Goal: Book appointment/travel/reservation

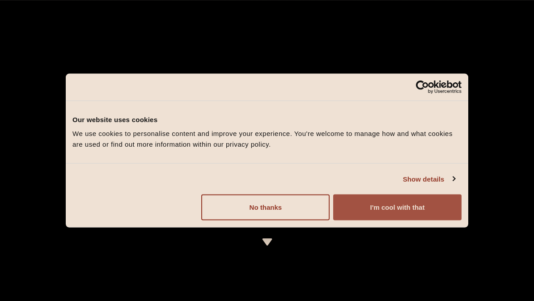
click at [361, 203] on button "I'm cool with that" at bounding box center [397, 208] width 128 height 26
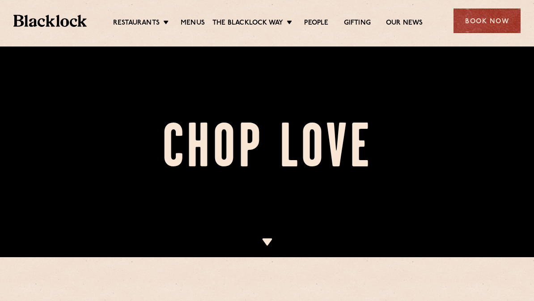
scroll to position [44, 0]
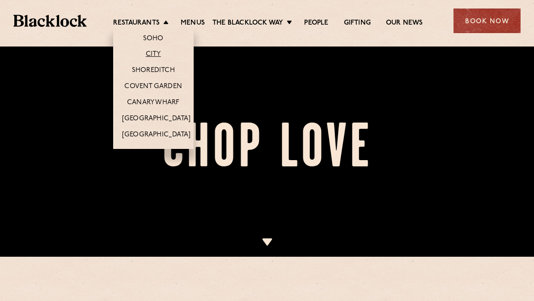
click at [154, 54] on link "City" at bounding box center [153, 54] width 15 height 9
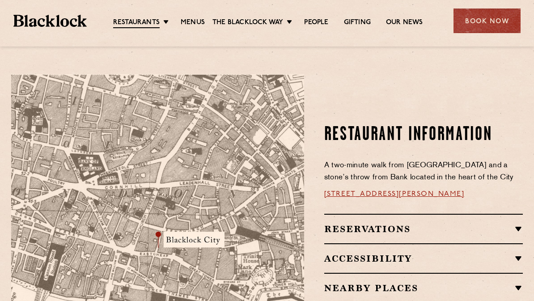
scroll to position [471, 0]
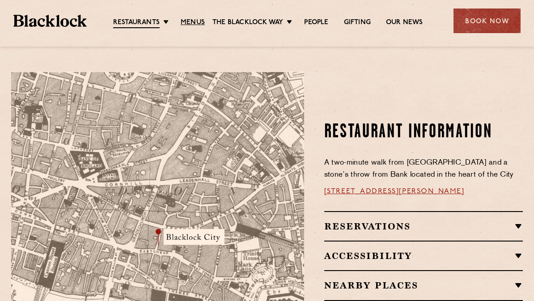
click at [192, 21] on link "Menus" at bounding box center [193, 22] width 24 height 9
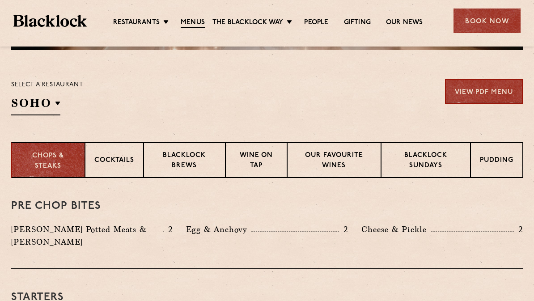
scroll to position [280, 0]
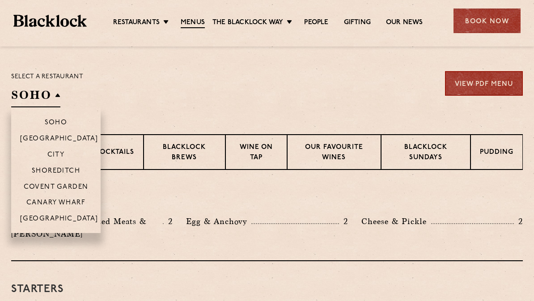
click at [56, 151] on p "City" at bounding box center [55, 155] width 17 height 8
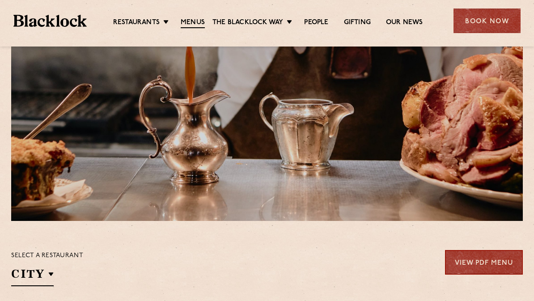
scroll to position [0, 0]
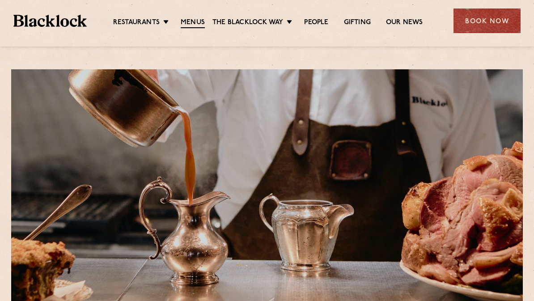
click at [489, 21] on div "Book Now" at bounding box center [486, 20] width 67 height 25
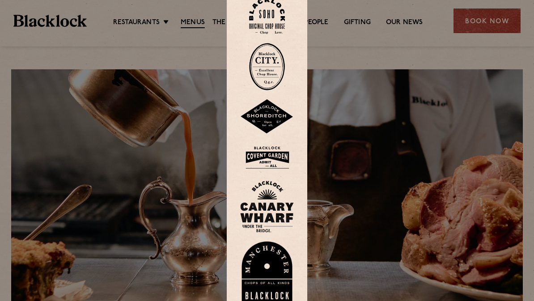
click at [265, 90] on img at bounding box center [267, 66] width 36 height 47
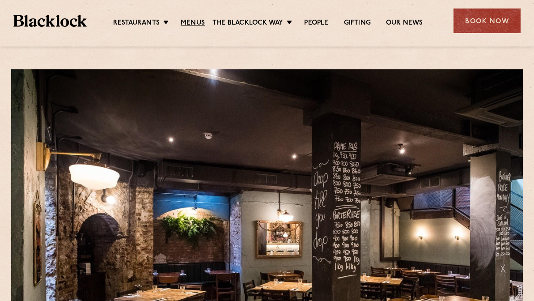
click at [182, 20] on link "Menus" at bounding box center [193, 23] width 24 height 9
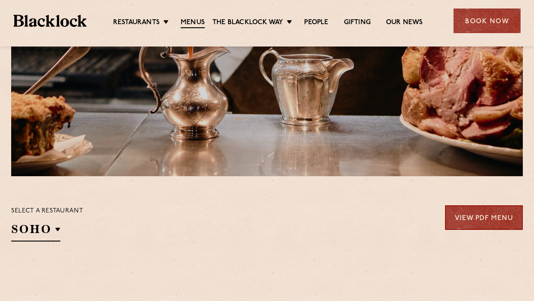
scroll to position [190, 0]
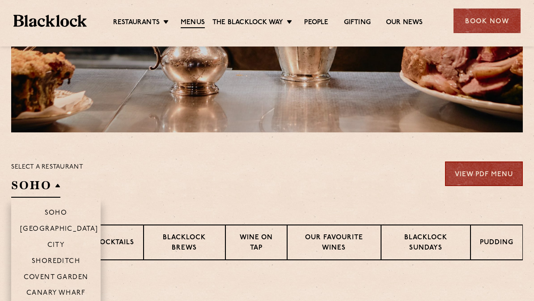
click at [57, 243] on p "City" at bounding box center [55, 245] width 17 height 8
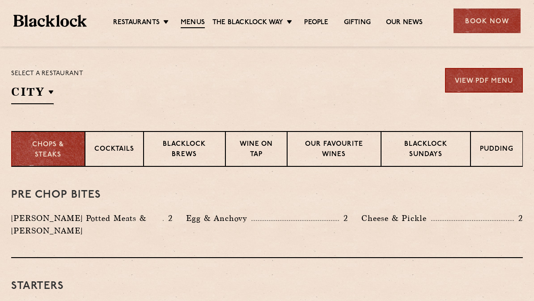
scroll to position [306, 0]
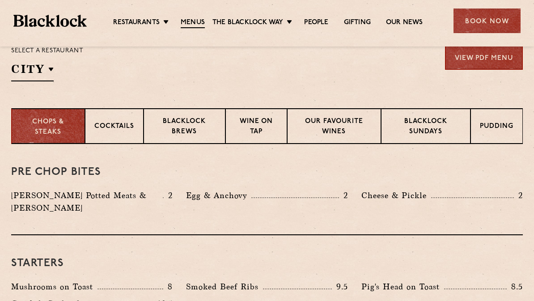
click at [269, 130] on p "Wine on Tap" at bounding box center [256, 127] width 43 height 21
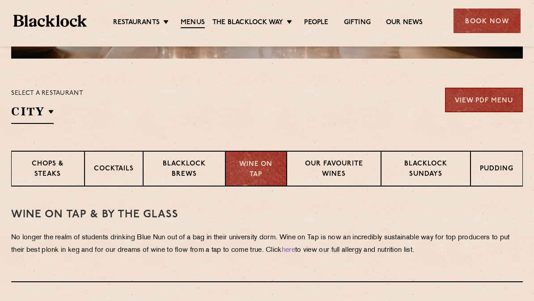
scroll to position [269, 0]
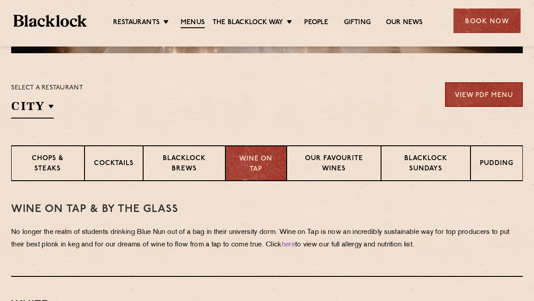
click at [314, 161] on p "Our favourite wines" at bounding box center [334, 164] width 76 height 21
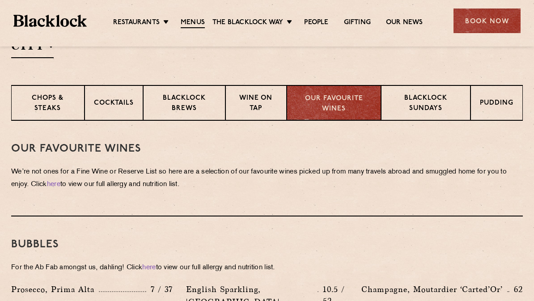
scroll to position [328, 0]
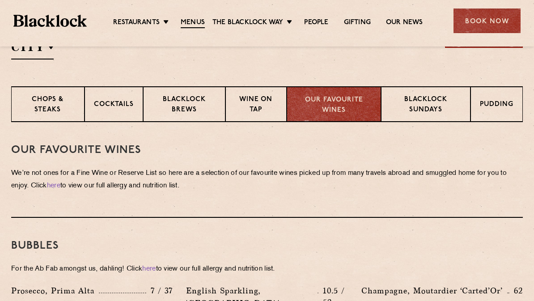
click at [266, 105] on p "Wine on Tap" at bounding box center [256, 105] width 43 height 21
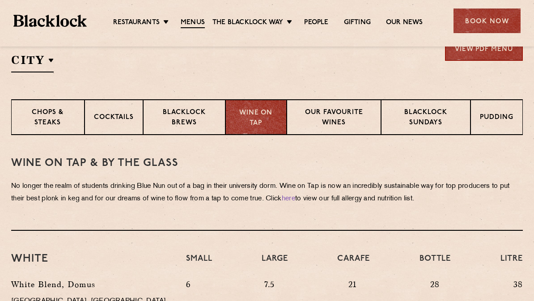
scroll to position [306, 0]
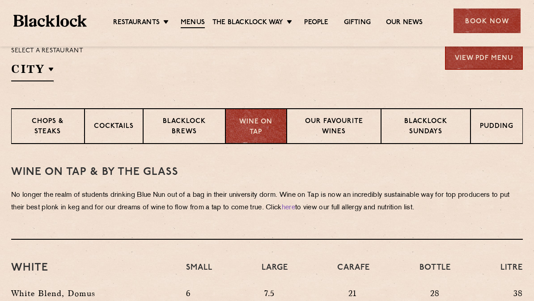
click at [341, 128] on p "Our favourite wines" at bounding box center [334, 127] width 76 height 21
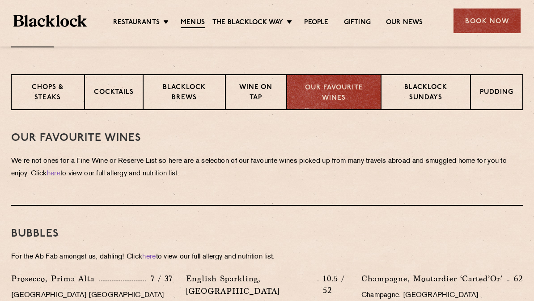
scroll to position [325, 0]
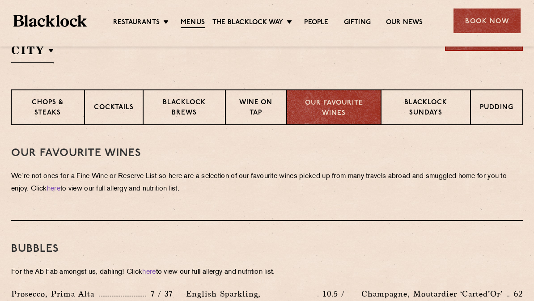
click at [191, 108] on p "Blacklock Brews" at bounding box center [183, 108] width 63 height 21
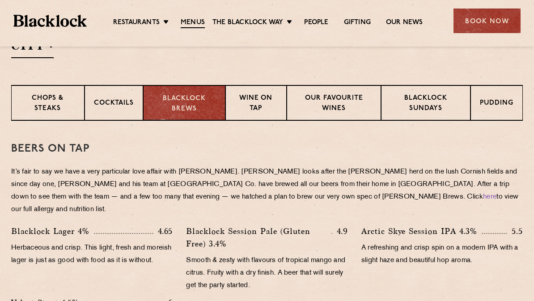
scroll to position [308, 0]
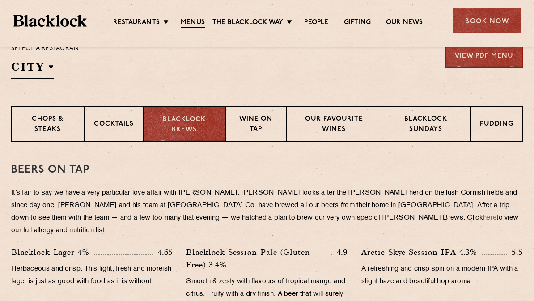
click at [128, 121] on p "Cocktails" at bounding box center [114, 124] width 40 height 11
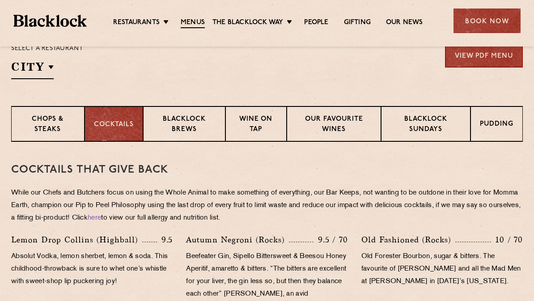
click at [37, 122] on p "Chops & Steaks" at bounding box center [48, 124] width 55 height 21
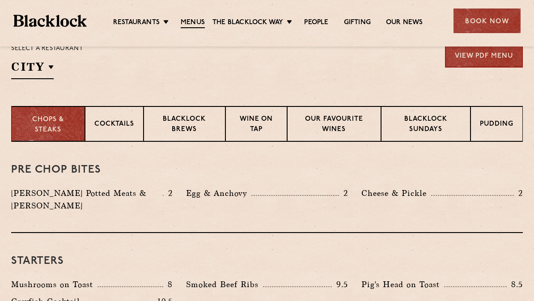
click at [446, 126] on p "Blacklock Sundays" at bounding box center [425, 124] width 71 height 21
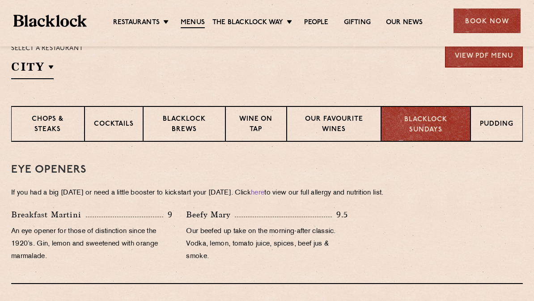
click at [487, 126] on p "Pudding" at bounding box center [497, 124] width 34 height 11
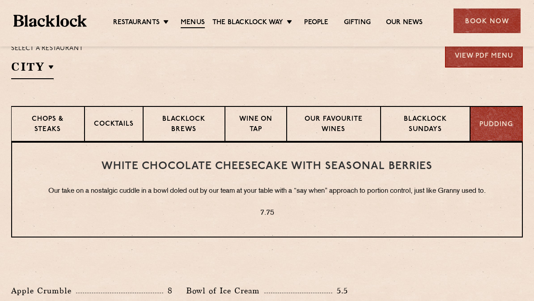
click at [453, 125] on p "Blacklock Sundays" at bounding box center [425, 124] width 71 height 21
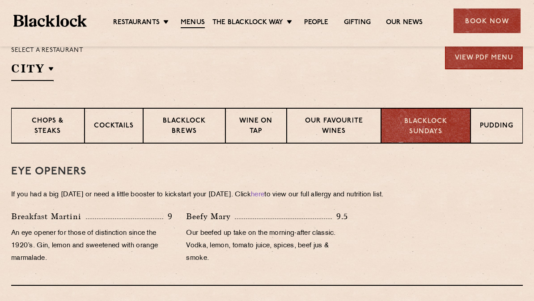
scroll to position [341, 0]
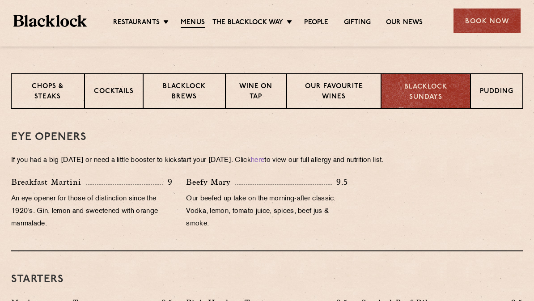
click at [56, 92] on p "Chops & Steaks" at bounding box center [48, 92] width 55 height 21
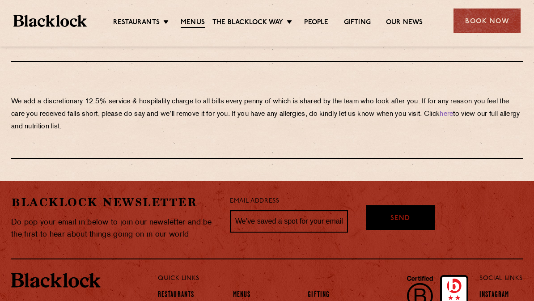
scroll to position [1642, 0]
